Goal: Information Seeking & Learning: Learn about a topic

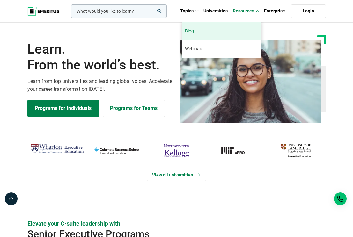
click at [208, 32] on link "Blog" at bounding box center [222, 31] width 80 height 18
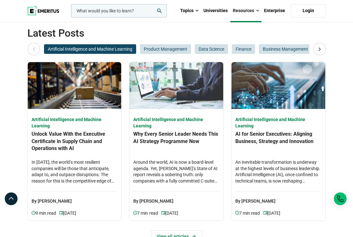
scroll to position [286, 0]
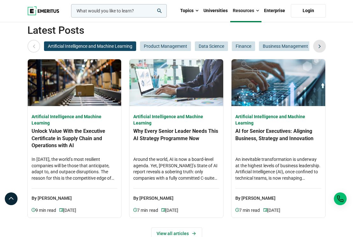
click at [317, 46] on icon at bounding box center [319, 46] width 11 height 11
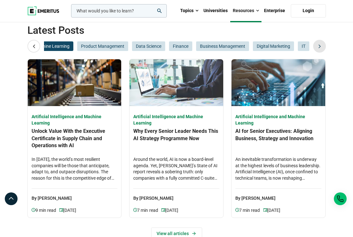
scroll to position [0, 64]
click at [317, 46] on icon at bounding box center [319, 46] width 11 height 11
click at [105, 47] on span "Product Management" at bounding box center [102, 46] width 51 height 10
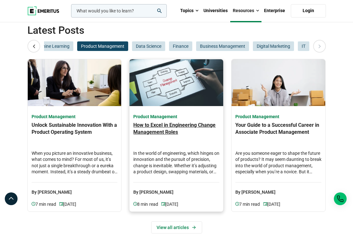
scroll to position [310, 0]
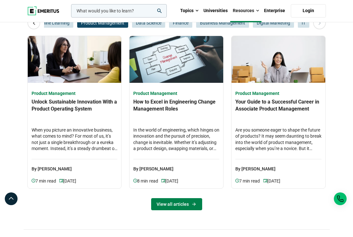
click at [173, 205] on link "View all articles" at bounding box center [176, 204] width 51 height 12
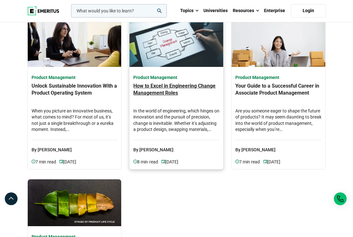
scroll to position [29, 0]
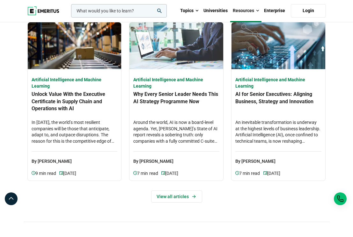
scroll to position [325, 0]
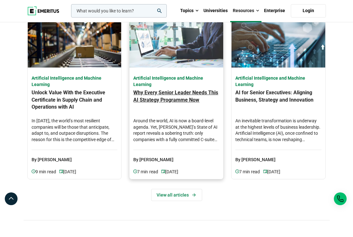
click at [159, 110] on h4 "Why Every Senior Leader Needs This AI Strategy Programme Now" at bounding box center [176, 100] width 86 height 22
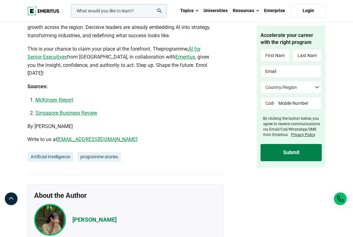
scroll to position [1937, 0]
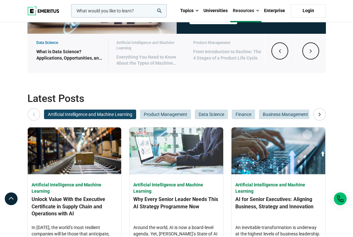
scroll to position [230, 0]
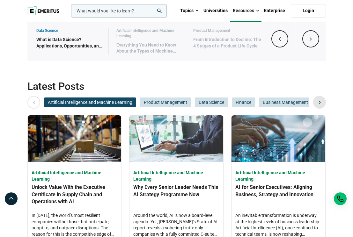
click at [313, 104] on div at bounding box center [319, 102] width 13 height 13
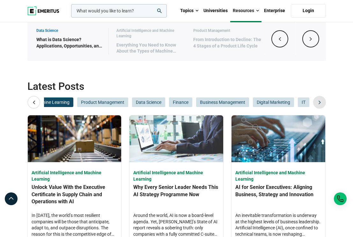
scroll to position [0, 64]
click at [319, 102] on icon at bounding box center [319, 102] width 11 height 11
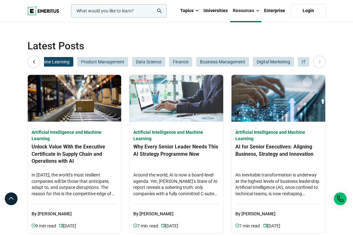
scroll to position [272, 0]
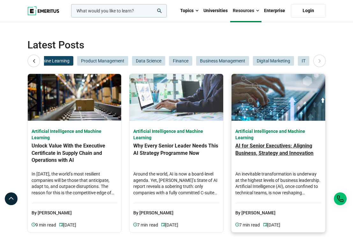
click at [246, 134] on h4 "Artificial Intelligence and Machine Learning" at bounding box center [278, 135] width 86 height 12
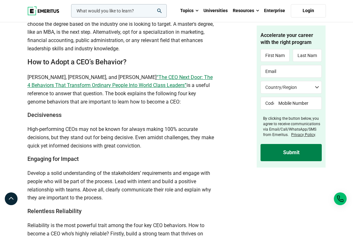
scroll to position [1215, 0]
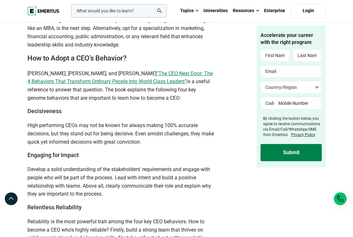
click at [165, 78] on div "In this article Is an MBA Necessary to Become a CEO? How Long Does it Typically…" at bounding box center [120, 5] width 187 height 1965
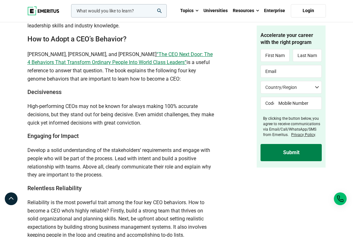
scroll to position [1235, 0]
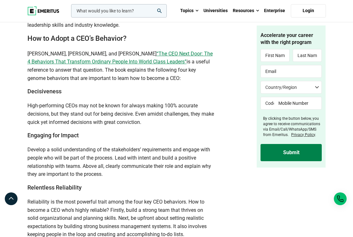
click at [157, 65] on span "“The CEO Next Door: The 4 Behaviors That Transform Ordinary People Into World C…" at bounding box center [119, 58] width 185 height 14
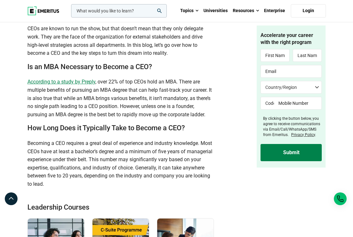
scroll to position [0, 0]
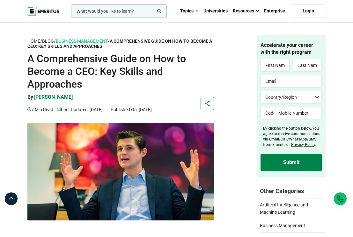
click at [96, 40] on link "Business Management" at bounding box center [82, 41] width 52 height 5
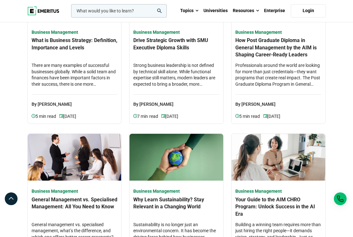
scroll to position [245, 0]
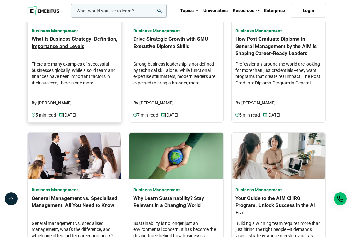
click at [91, 72] on h4 "There are many examples of successful businesses globally. While a solid team a…" at bounding box center [75, 74] width 86 height 26
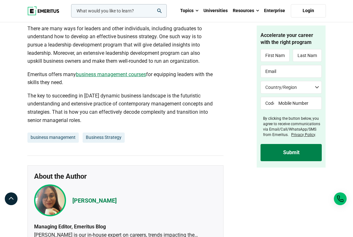
scroll to position [1516, 0]
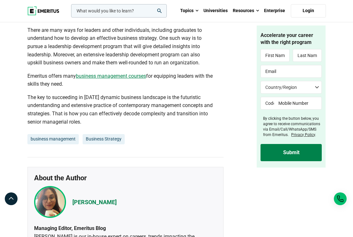
click at [120, 66] on p "There are many ways for leaders and other individuals, including graduates to u…" at bounding box center [120, 46] width 187 height 41
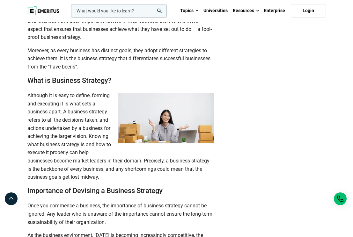
scroll to position [0, 0]
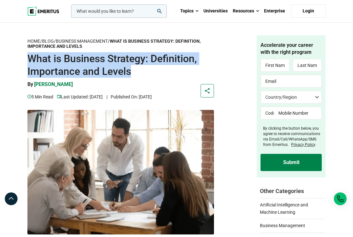
drag, startPoint x: 27, startPoint y: 58, endPoint x: 129, endPoint y: 73, distance: 102.6
click at [129, 73] on h1 "What is Business Strategy: Definition, Importance and Levels" at bounding box center [120, 65] width 187 height 26
copy h1 "What is Business Strategy: Definition, Importance and Levels"
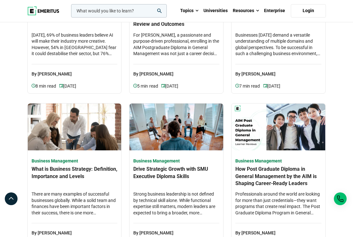
scroll to position [119, 0]
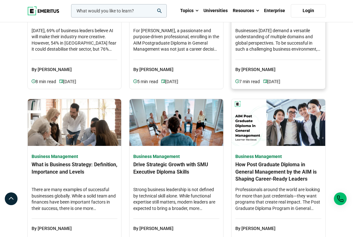
click at [290, 64] on p "By [PERSON_NAME]" at bounding box center [278, 67] width 86 height 14
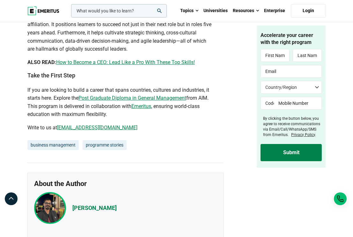
scroll to position [2134, 0]
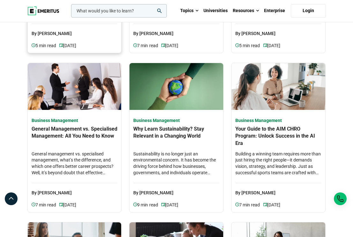
scroll to position [323, 0]
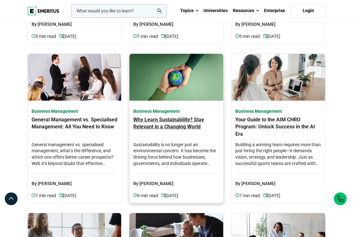
click at [166, 120] on h4 "Why Learn Sustainability? Stay Relevant in a Changing World" at bounding box center [176, 127] width 86 height 22
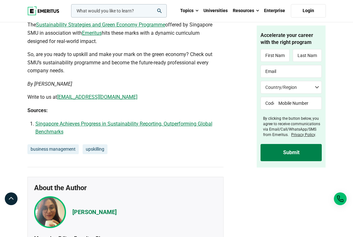
scroll to position [2488, 0]
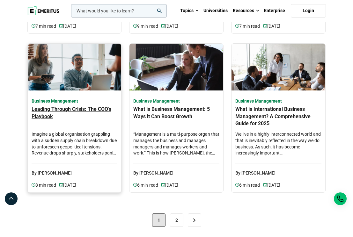
scroll to position [494, 0]
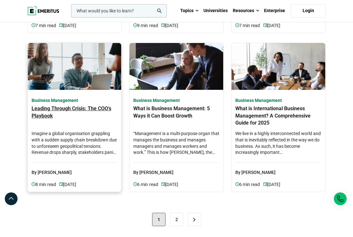
click at [72, 131] on h4 "Imagine a global organisation grappling with a sudden supply chain breakdown du…" at bounding box center [75, 144] width 86 height 26
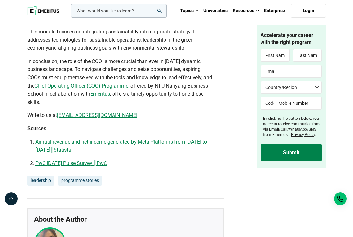
scroll to position [2082, 0]
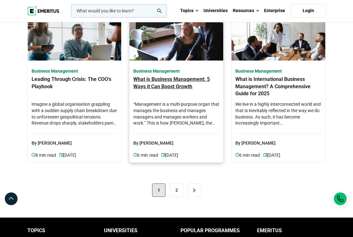
click at [184, 113] on h4 "“Management is a multi-purpose organ that manages the business and manages mana…" at bounding box center [176, 114] width 86 height 26
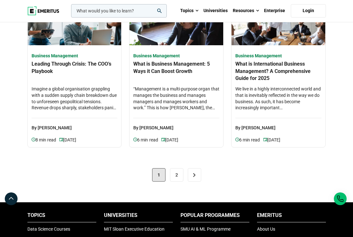
scroll to position [538, 0]
click at [178, 173] on link "2" at bounding box center [176, 174] width 13 height 13
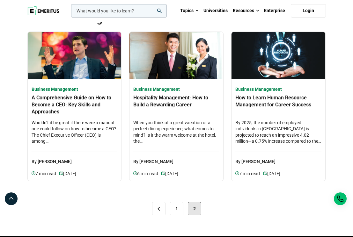
scroll to position [28, 0]
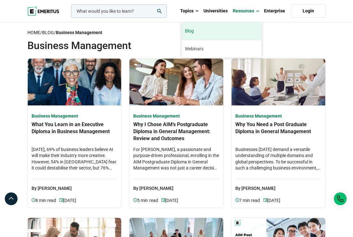
click at [238, 32] on link "Blog" at bounding box center [222, 31] width 80 height 18
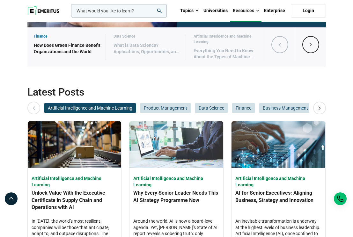
scroll to position [225, 0]
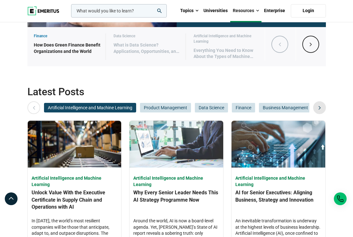
click at [316, 108] on icon at bounding box center [319, 107] width 11 height 11
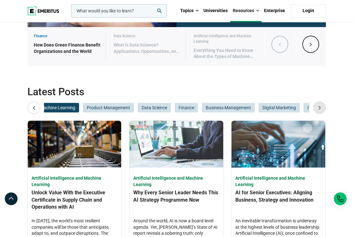
scroll to position [0, 64]
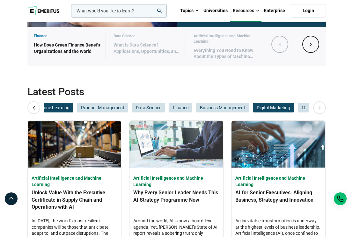
click at [280, 108] on span "Digital Marketing" at bounding box center [273, 108] width 41 height 10
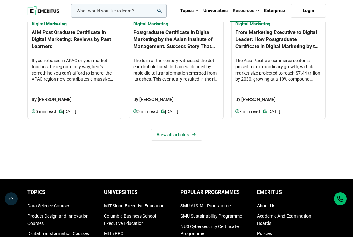
scroll to position [394, 0]
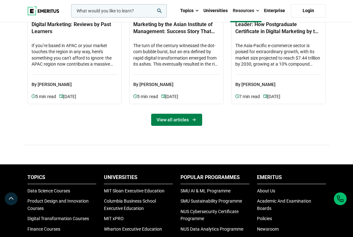
click at [171, 118] on link "View all articles" at bounding box center [176, 120] width 51 height 12
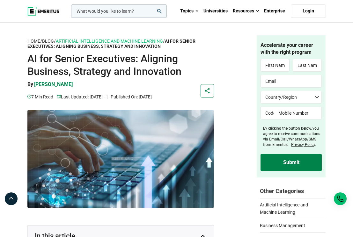
click at [84, 40] on link "Artificial Intelligence and Machine Learning" at bounding box center [109, 41] width 107 height 5
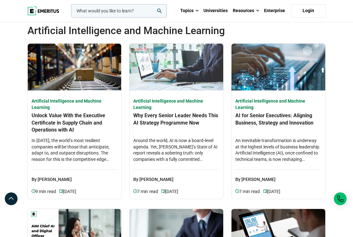
scroll to position [32, 0]
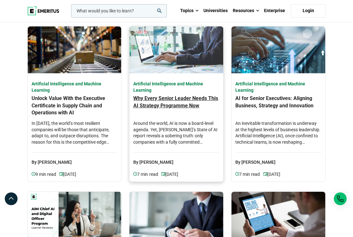
click at [181, 111] on h4 "Why Every Senior Leader Needs This AI Strategy Programme Now" at bounding box center [176, 106] width 86 height 22
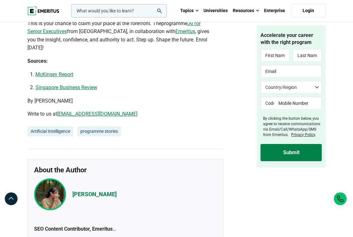
scroll to position [1963, 0]
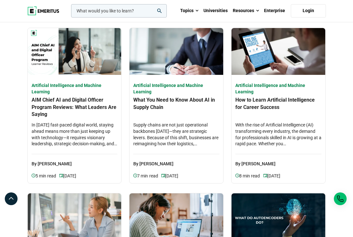
scroll to position [211, 0]
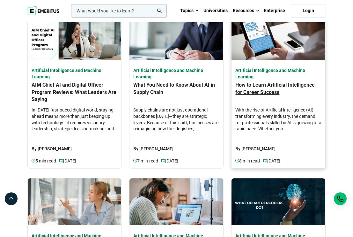
click at [281, 121] on h4 "With the rise of Artificial Intelligence (AI) transforming every industry, the …" at bounding box center [278, 120] width 86 height 26
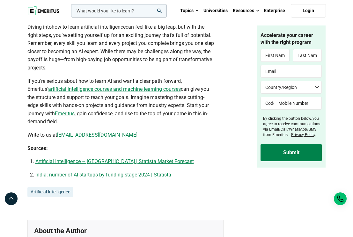
scroll to position [1831, 0]
